Goal: Task Accomplishment & Management: Use online tool/utility

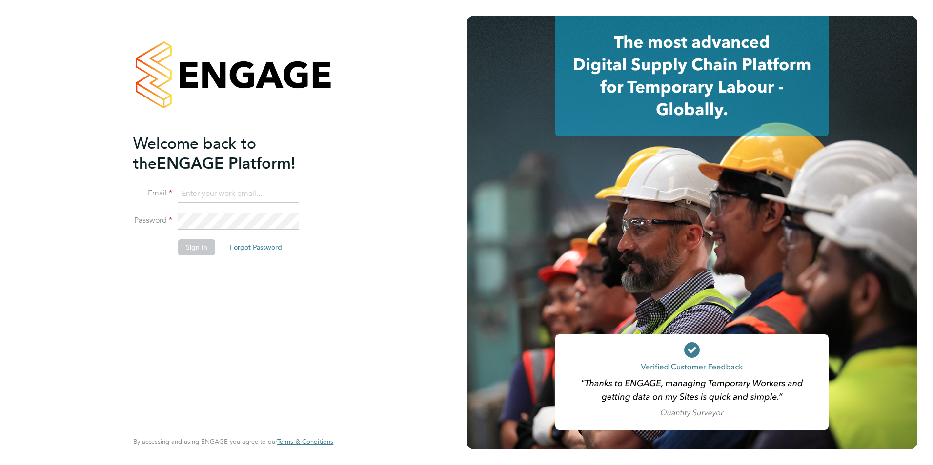
type input "jack.baron@HunterEducation.co.uk"
click at [201, 243] on button "Sign In" at bounding box center [196, 247] width 37 height 16
